Goal: Use online tool/utility: Use online tool/utility

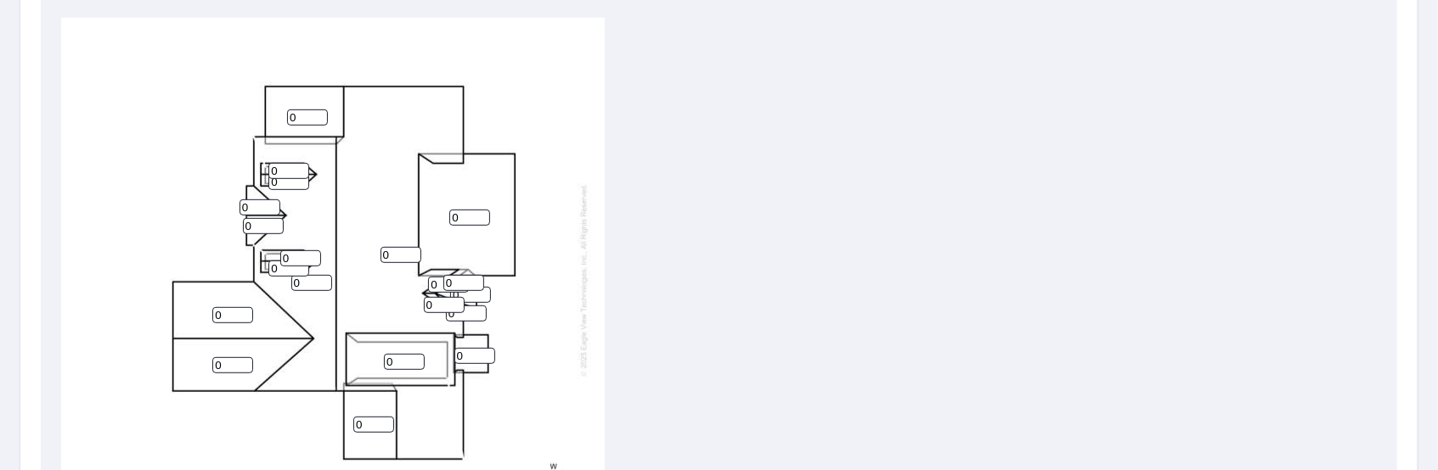
scroll to position [594, 0]
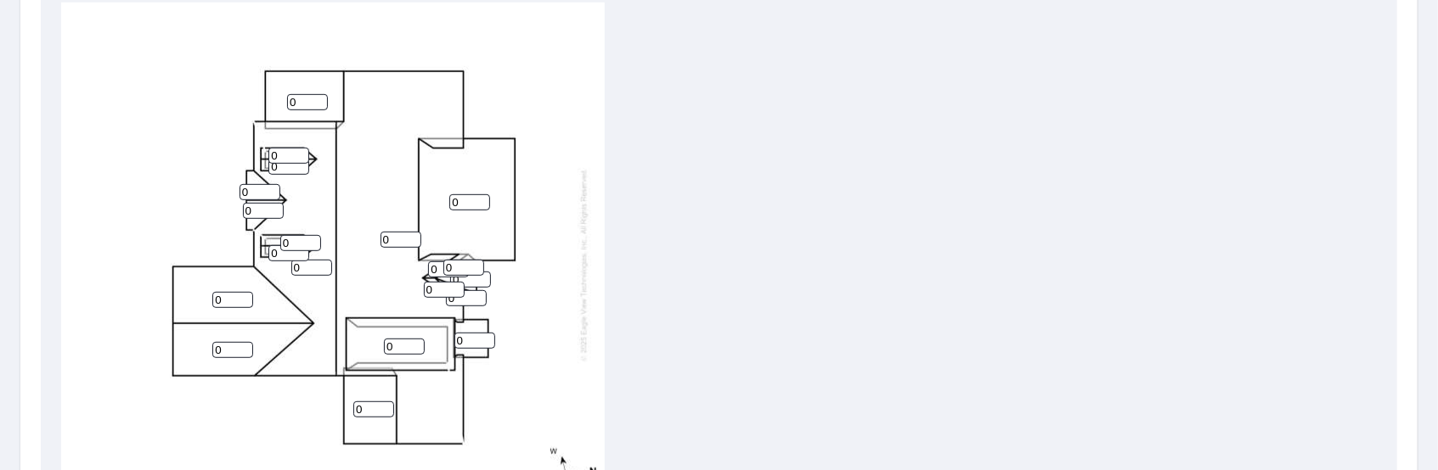
drag, startPoint x: 465, startPoint y: 190, endPoint x: 448, endPoint y: 192, distance: 17.1
click at [448, 192] on div "0 0 0 0 0 0 0 0 0 0 0 0 0 0 0 0 0 0 0 0" at bounding box center [332, 264] width 543 height 533
type input "4"
drag, startPoint x: 394, startPoint y: 334, endPoint x: 386, endPoint y: 324, distance: 12.7
click at [384, 339] on input "0" at bounding box center [404, 347] width 41 height 16
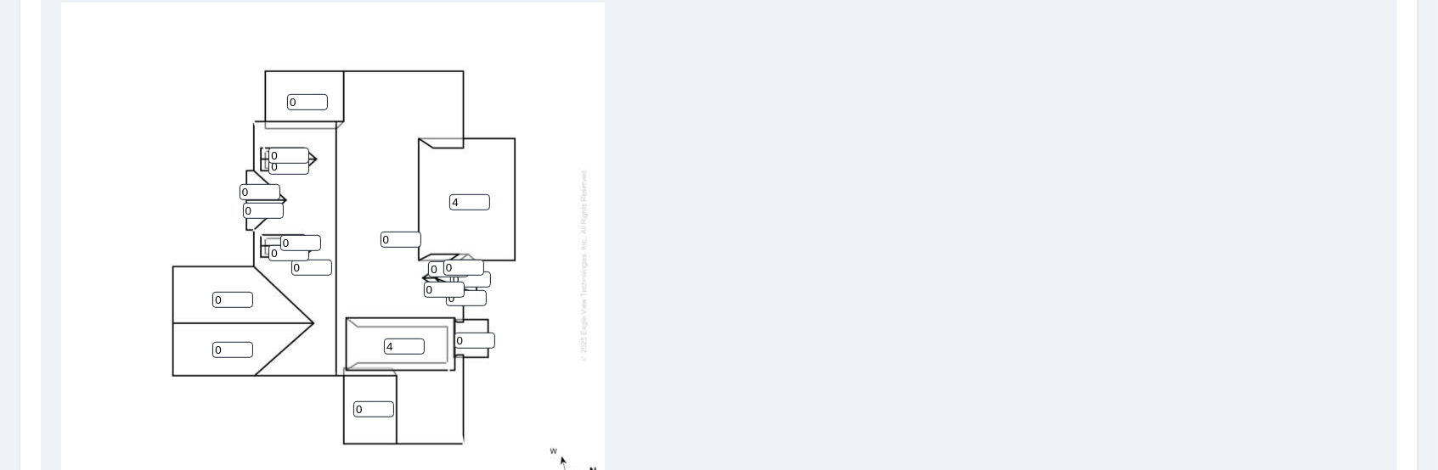
type input "4"
drag, startPoint x: 465, startPoint y: 325, endPoint x: 453, endPoint y: 324, distance: 11.2
click at [454, 333] on input "0" at bounding box center [474, 341] width 41 height 16
type input "4"
click at [286, 86] on div "0 0 4 0 0 4 0 0 4 0 0 0 0 0 0 0 0 0 0 0" at bounding box center [332, 264] width 543 height 533
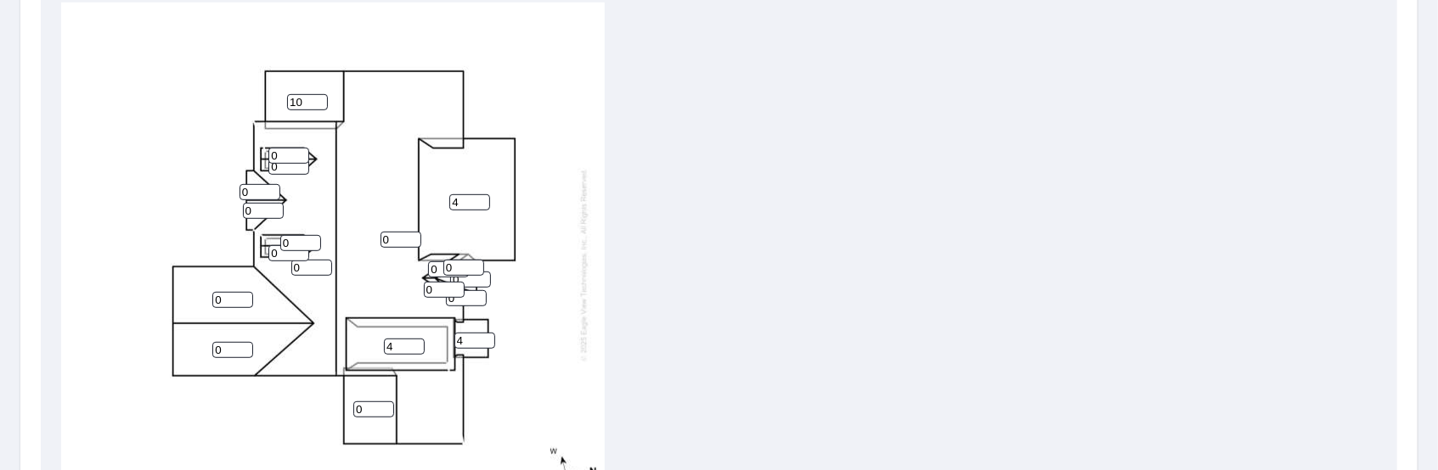
type input "10"
drag, startPoint x: 277, startPoint y: 138, endPoint x: 267, endPoint y: 141, distance: 10.5
click at [267, 141] on div "0 0 4 0 0 4 10 0 4 0 0 0 0 0 0 0 0 0 0 0" at bounding box center [332, 264] width 543 height 533
type input "10"
click at [268, 159] on input "0" at bounding box center [288, 167] width 41 height 16
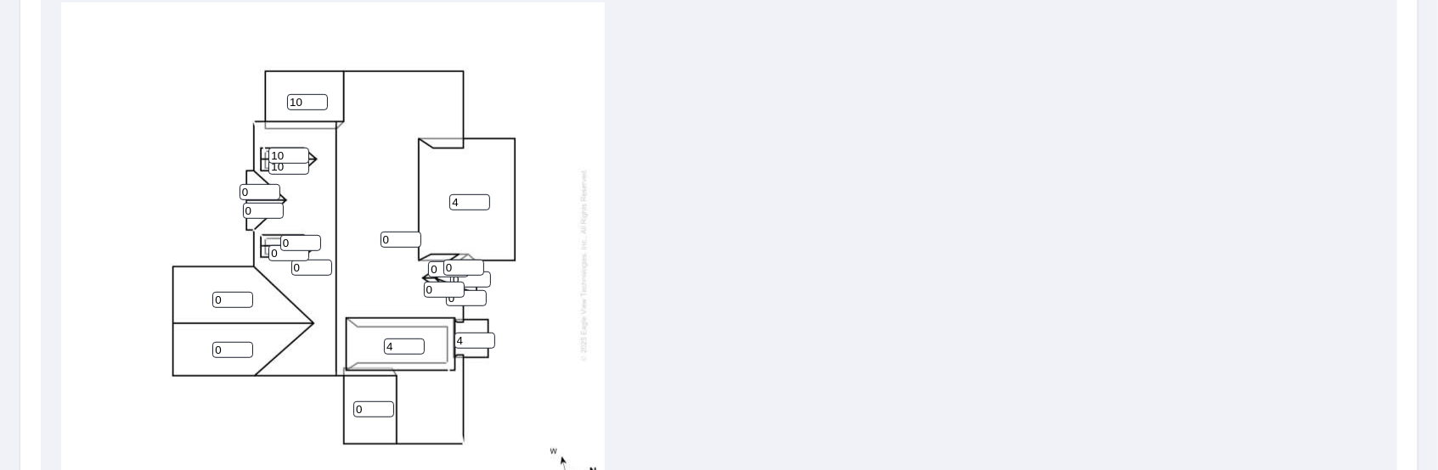
type input "10"
click at [242, 184] on input "0" at bounding box center [259, 192] width 41 height 16
type input "10"
click at [244, 203] on input "0" at bounding box center [263, 211] width 41 height 16
type input "10"
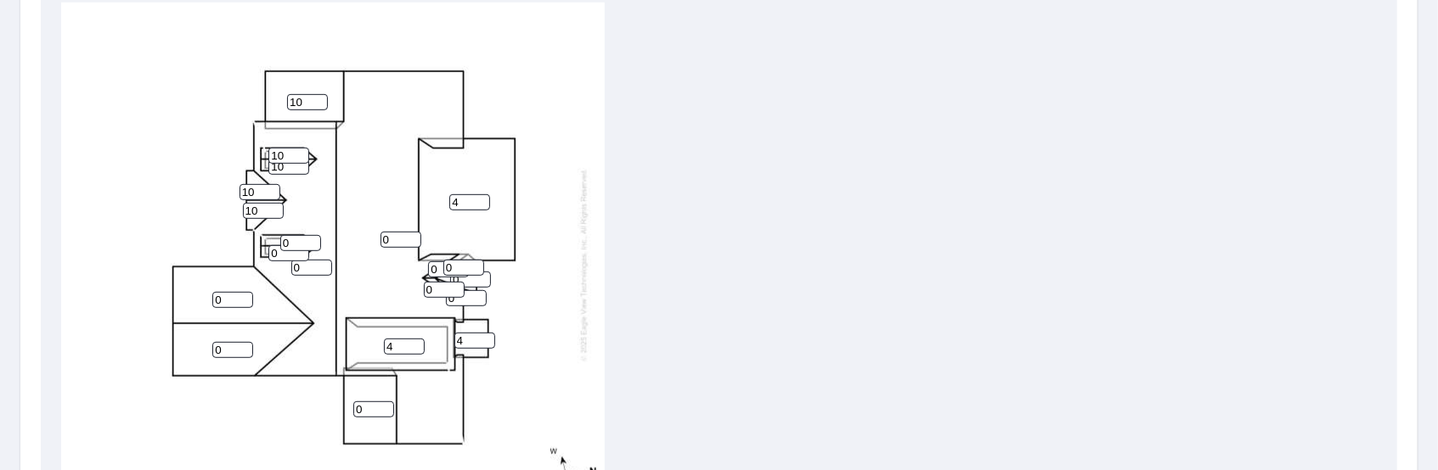
drag, startPoint x: 290, startPoint y: 229, endPoint x: 282, endPoint y: 228, distance: 8.7
click at [283, 235] on input "0" at bounding box center [300, 243] width 41 height 16
type input "10"
click at [274, 245] on input "0" at bounding box center [288, 253] width 41 height 16
type input "010"
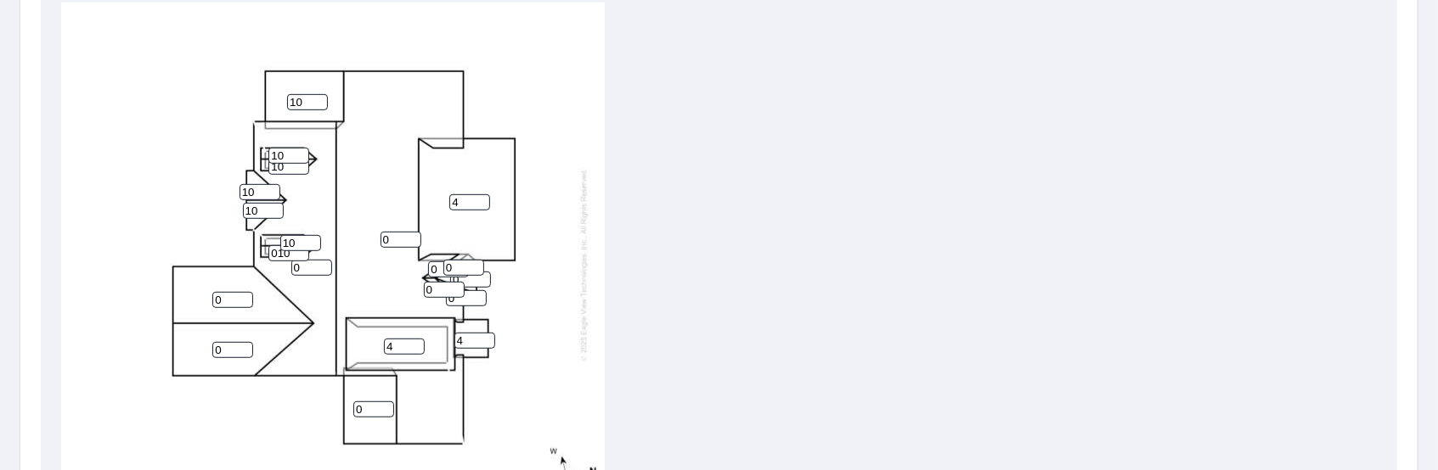
click at [292, 260] on input "0" at bounding box center [311, 268] width 41 height 16
type input "10"
click at [215, 292] on input "0" at bounding box center [232, 300] width 41 height 16
type input "10"
click at [217, 342] on input "0" at bounding box center [232, 350] width 41 height 16
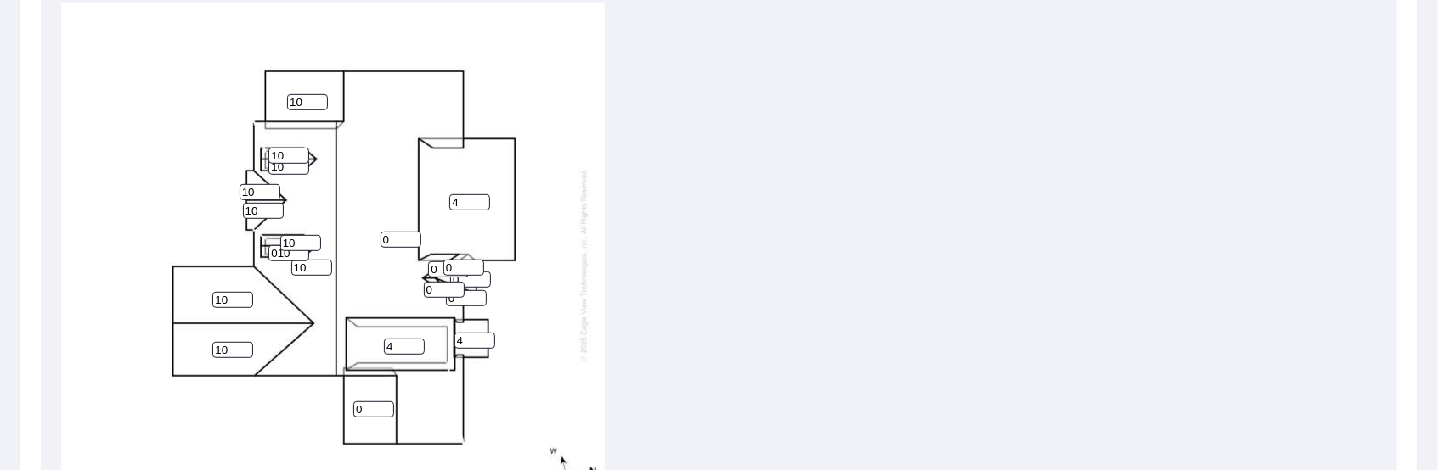
type input "10"
click at [366, 402] on input "0" at bounding box center [373, 410] width 41 height 16
type input "10"
drag, startPoint x: 393, startPoint y: 228, endPoint x: 384, endPoint y: 227, distance: 9.5
click at [384, 232] on input "0" at bounding box center [400, 240] width 41 height 16
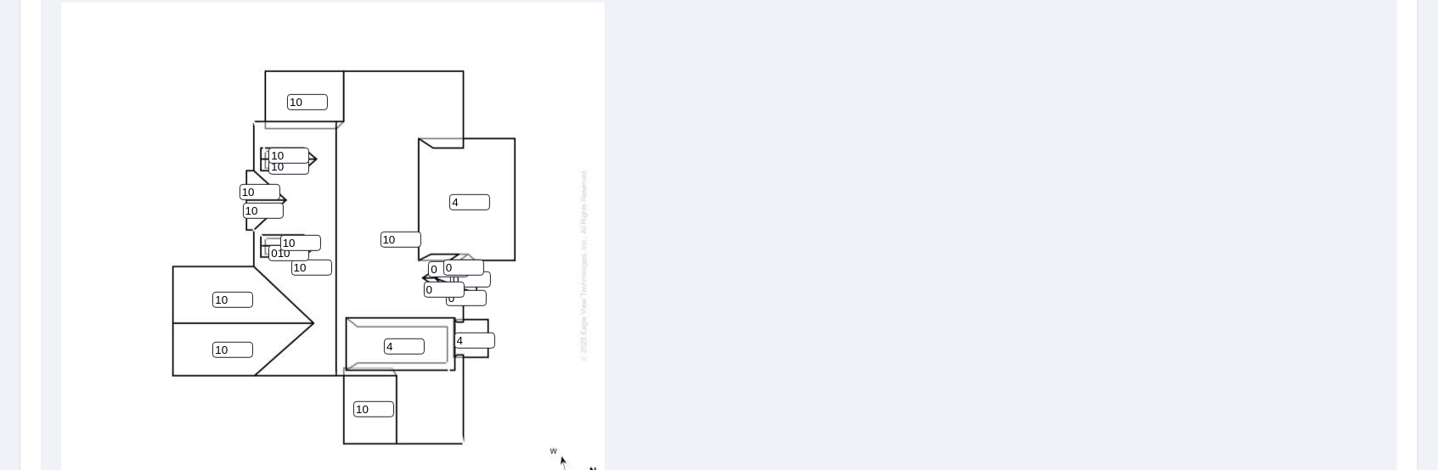
type input "10"
drag, startPoint x: 467, startPoint y: 324, endPoint x: 457, endPoint y: 322, distance: 10.3
click at [457, 333] on input "4" at bounding box center [474, 341] width 41 height 16
type input "0"
click at [433, 262] on input "0" at bounding box center [448, 270] width 41 height 16
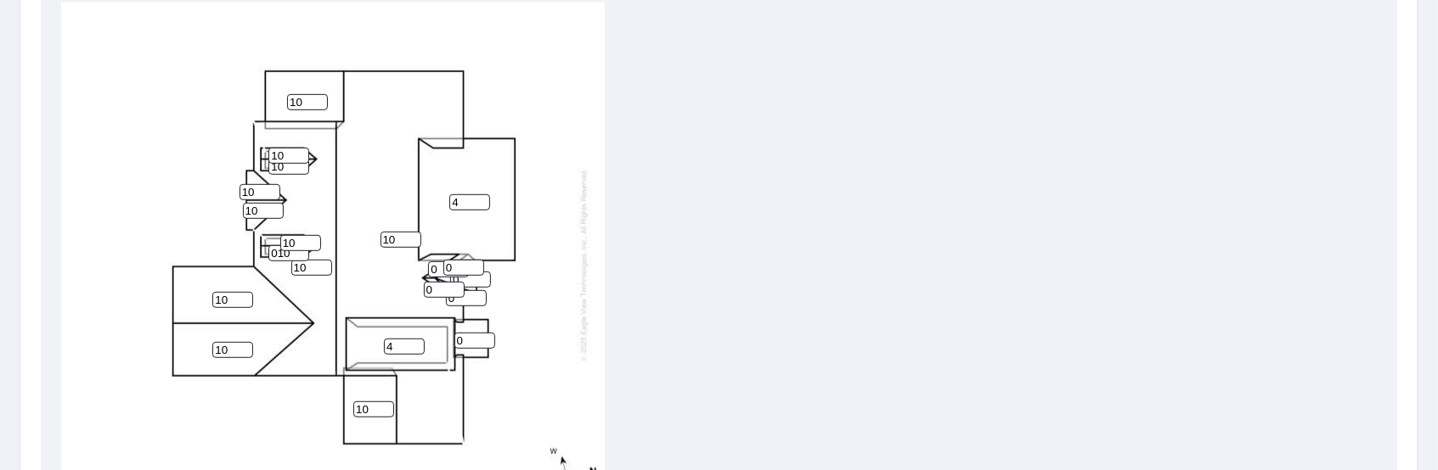
click at [431, 262] on input "0" at bounding box center [448, 270] width 41 height 16
type input "10"
click at [445, 260] on input "0" at bounding box center [463, 268] width 41 height 16
type input "10"
click at [424, 282] on input "0" at bounding box center [444, 290] width 41 height 16
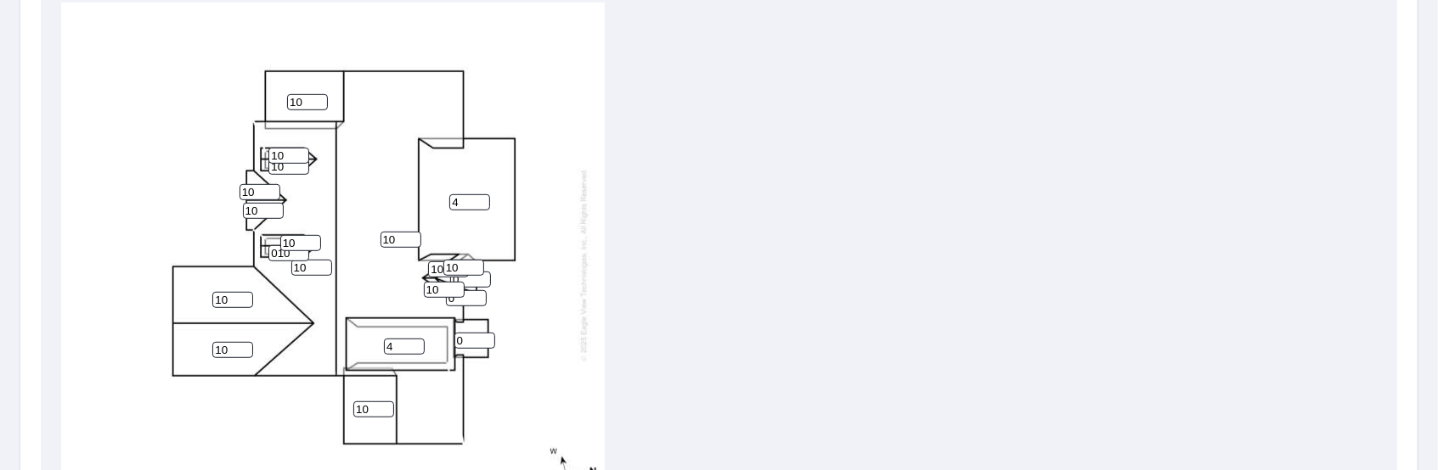
type input "10"
drag, startPoint x: 467, startPoint y: 269, endPoint x: 453, endPoint y: 263, distance: 14.8
click at [448, 264] on div "10 10 4 10 10 4 10 10 0 10 10 0 10 010 10 10 0 10 10 10" at bounding box center [332, 264] width 543 height 533
type input "10"
drag, startPoint x: 465, startPoint y: 288, endPoint x: 450, endPoint y: 284, distance: 14.8
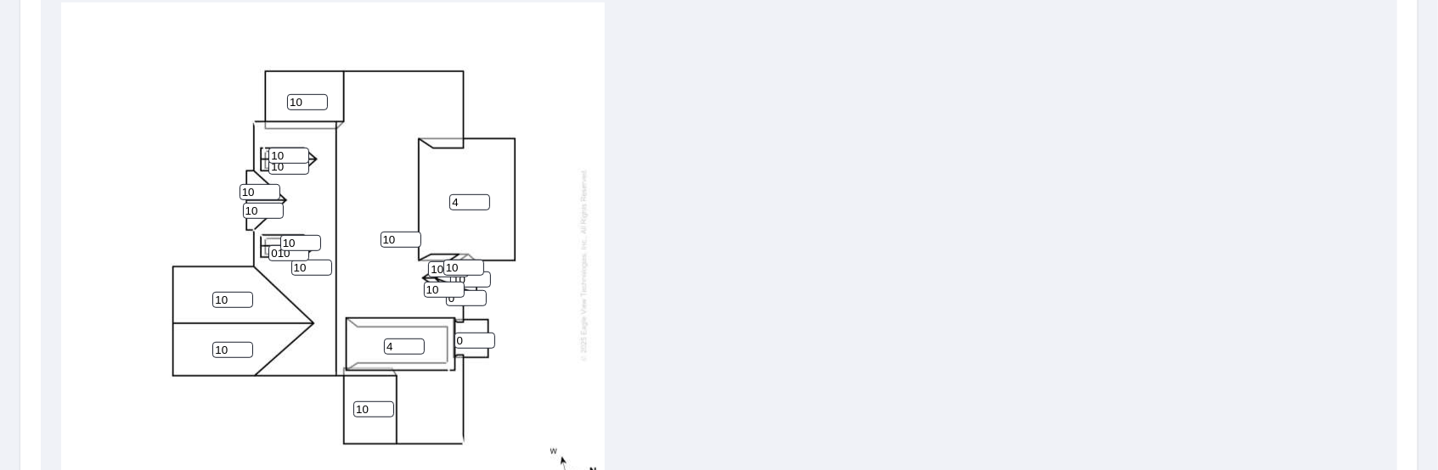
click at [449, 290] on input "0" at bounding box center [466, 298] width 41 height 16
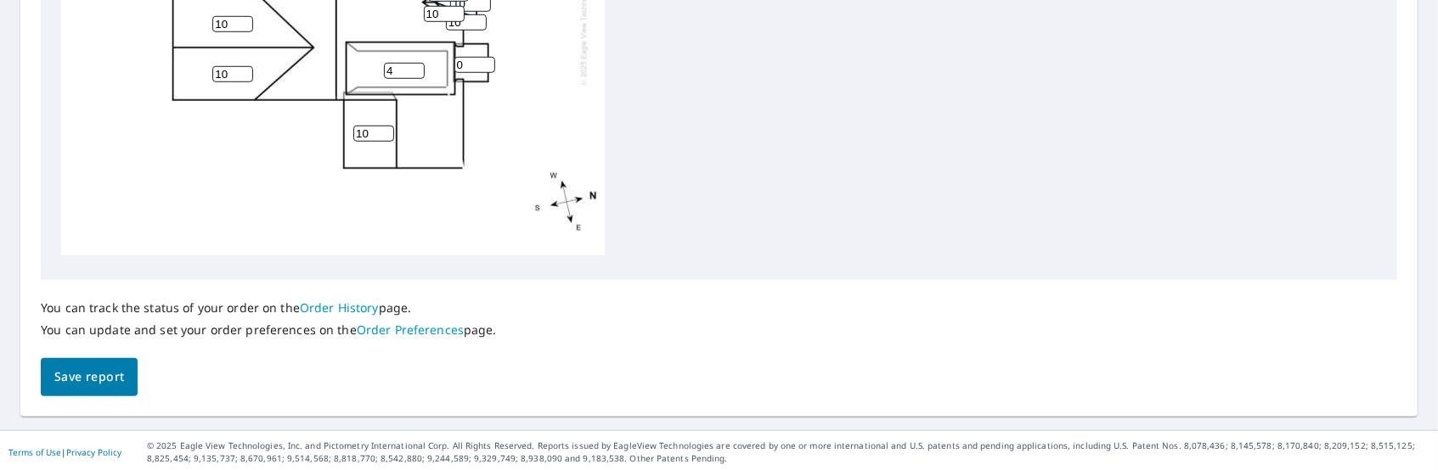
scroll to position [873, 0]
type input "10"
click at [86, 367] on span "Save report" at bounding box center [89, 374] width 70 height 21
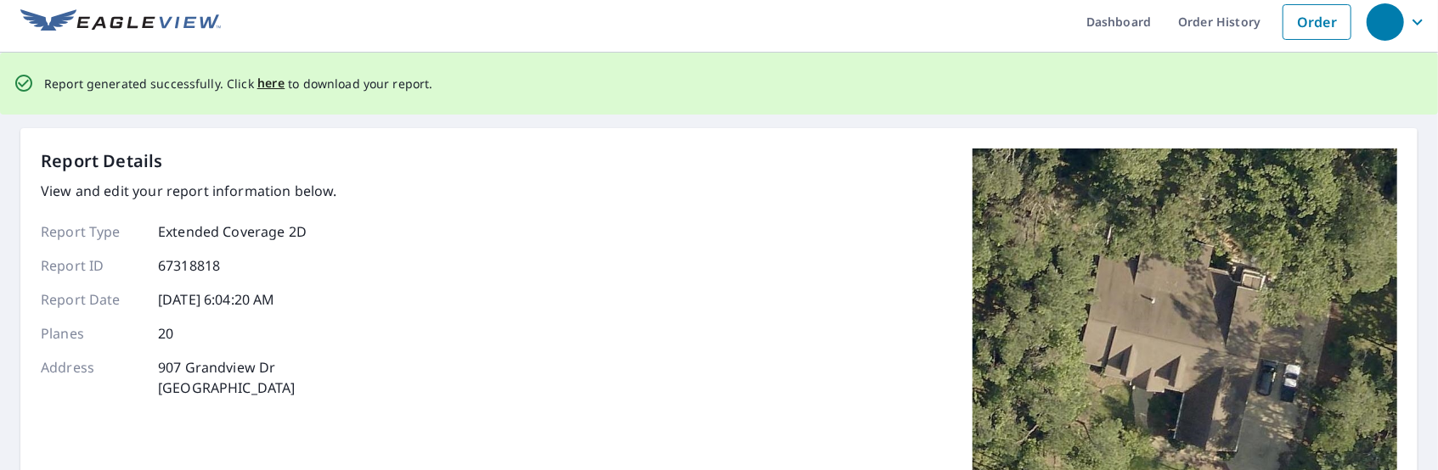
scroll to position [0, 0]
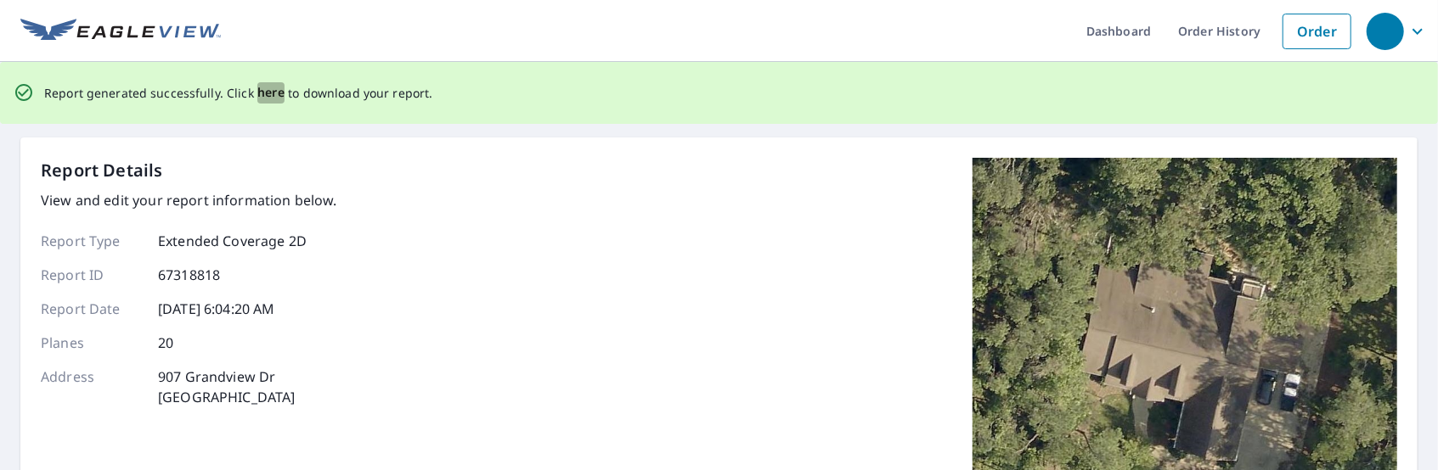
click at [265, 92] on span "here" at bounding box center [271, 92] width 28 height 21
